Goal: Task Accomplishment & Management: Manage account settings

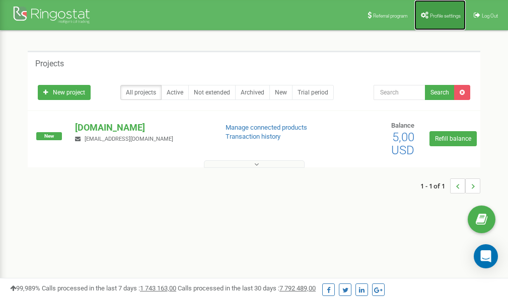
click at [437, 12] on link "Profile settings" at bounding box center [439, 15] width 51 height 30
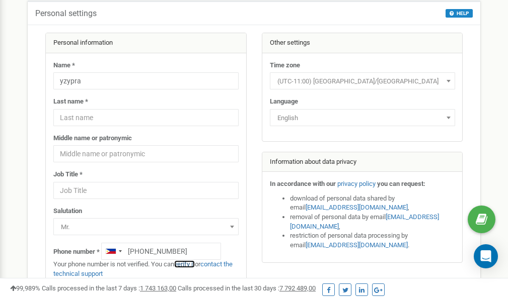
click at [191, 263] on link "verify it" at bounding box center [184, 265] width 21 height 8
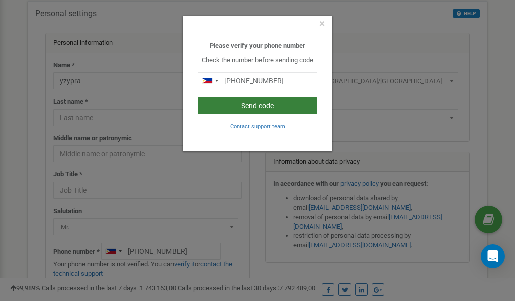
click at [260, 104] on button "Send code" at bounding box center [258, 105] width 120 height 17
